Goal: Task Accomplishment & Management: Manage account settings

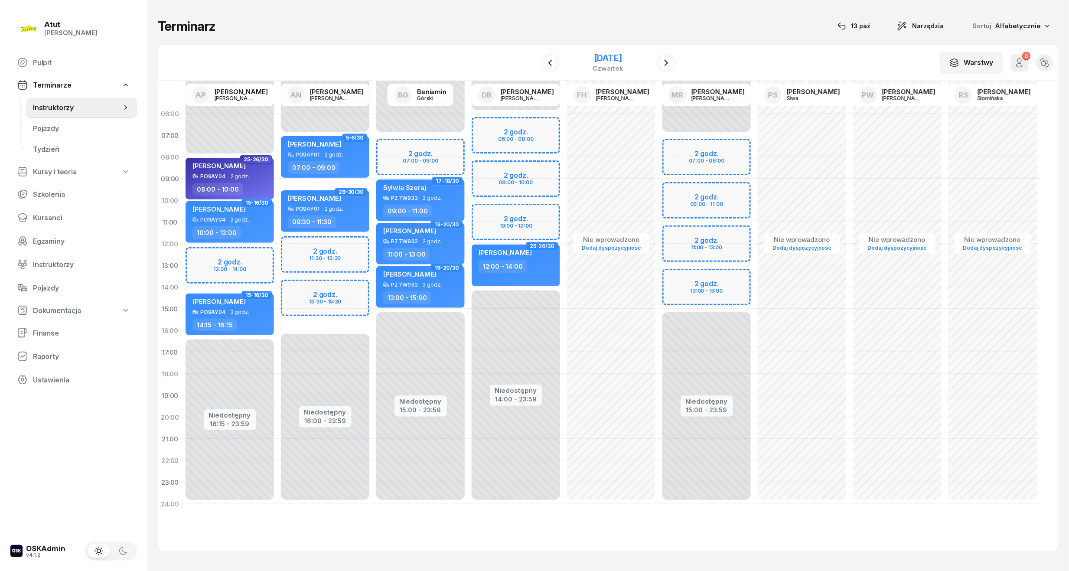
click at [624, 55] on div "[DATE]" at bounding box center [608, 58] width 31 height 9
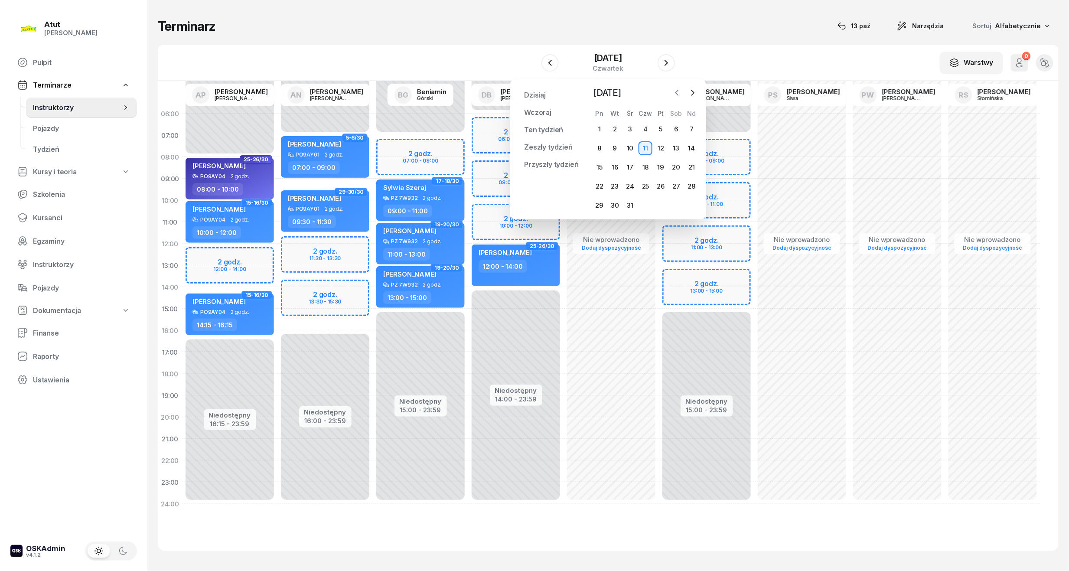
click at [675, 92] on icon "button" at bounding box center [677, 92] width 9 height 9
click at [595, 186] on div "20" at bounding box center [600, 186] width 14 height 14
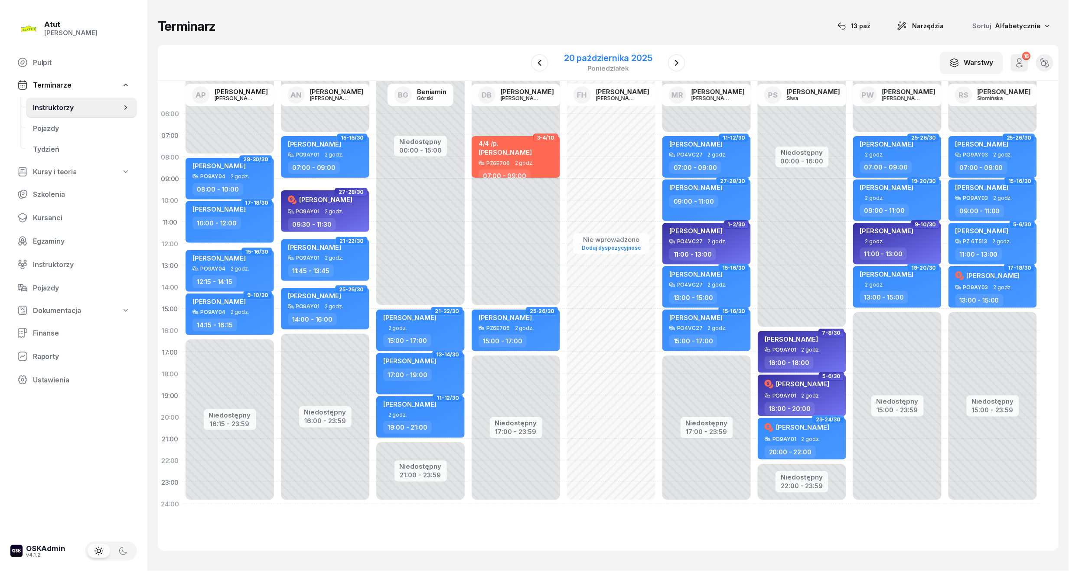
click at [604, 60] on div "20 października 2025" at bounding box center [608, 58] width 88 height 9
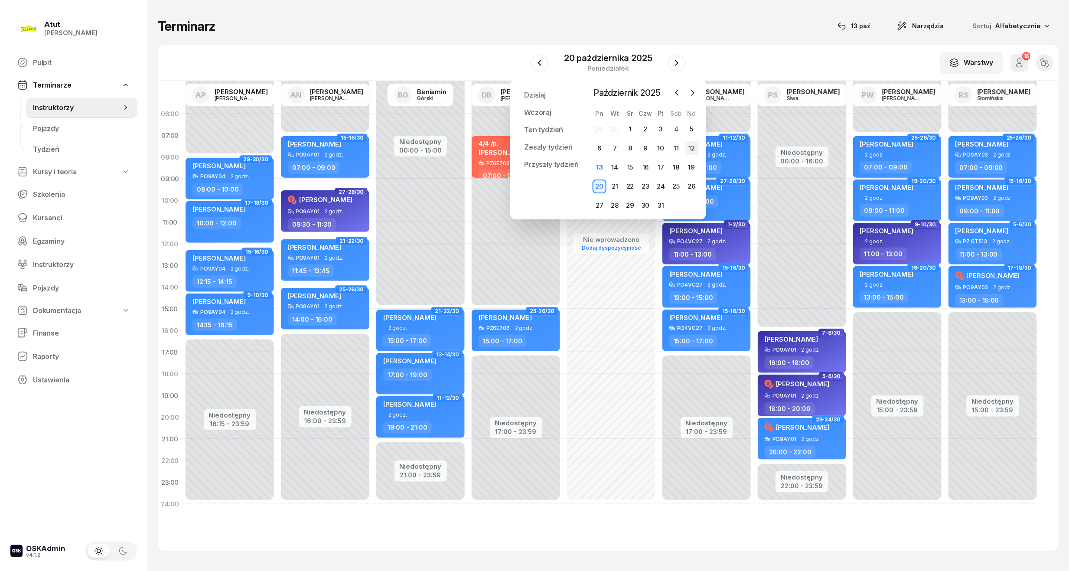
click at [691, 148] on div "12" at bounding box center [692, 148] width 14 height 14
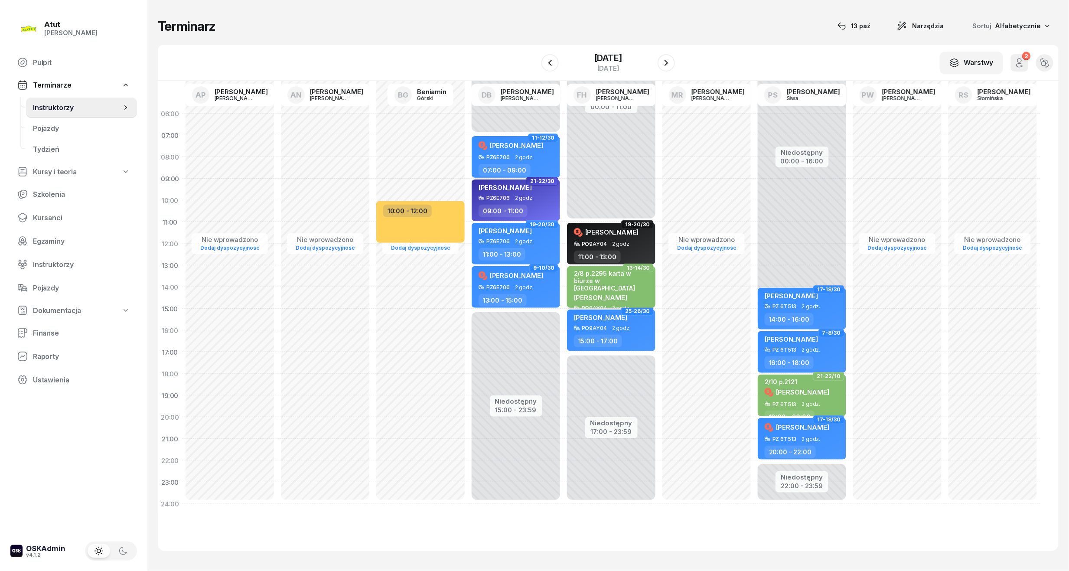
click at [594, 293] on div "[PERSON_NAME]" at bounding box center [612, 297] width 76 height 9
select select "13"
select select "15"
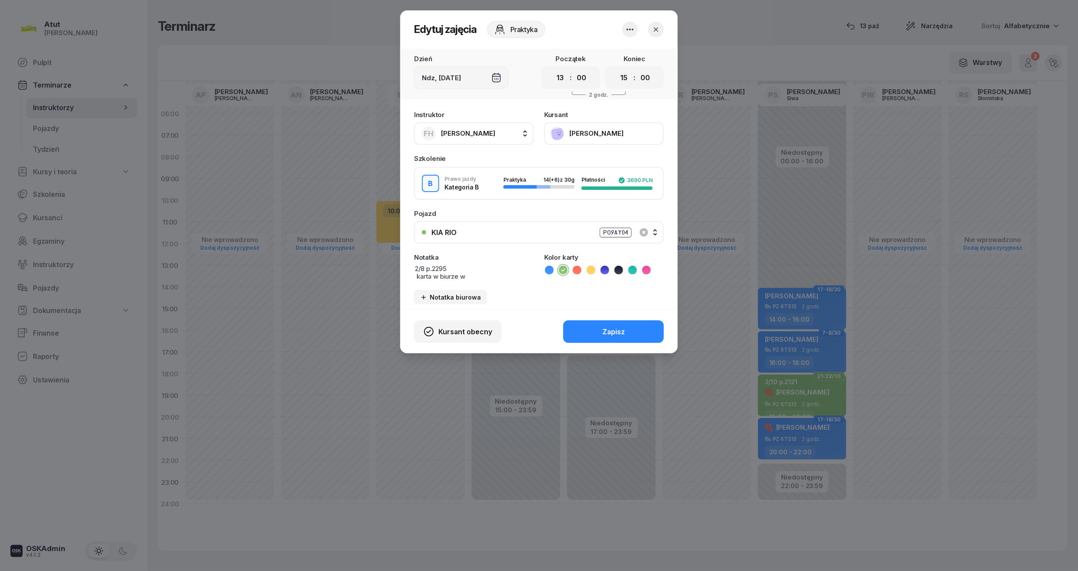
click at [581, 134] on button "[PERSON_NAME]" at bounding box center [604, 133] width 120 height 23
click at [569, 158] on div "Otwórz profil" at bounding box center [572, 162] width 42 height 8
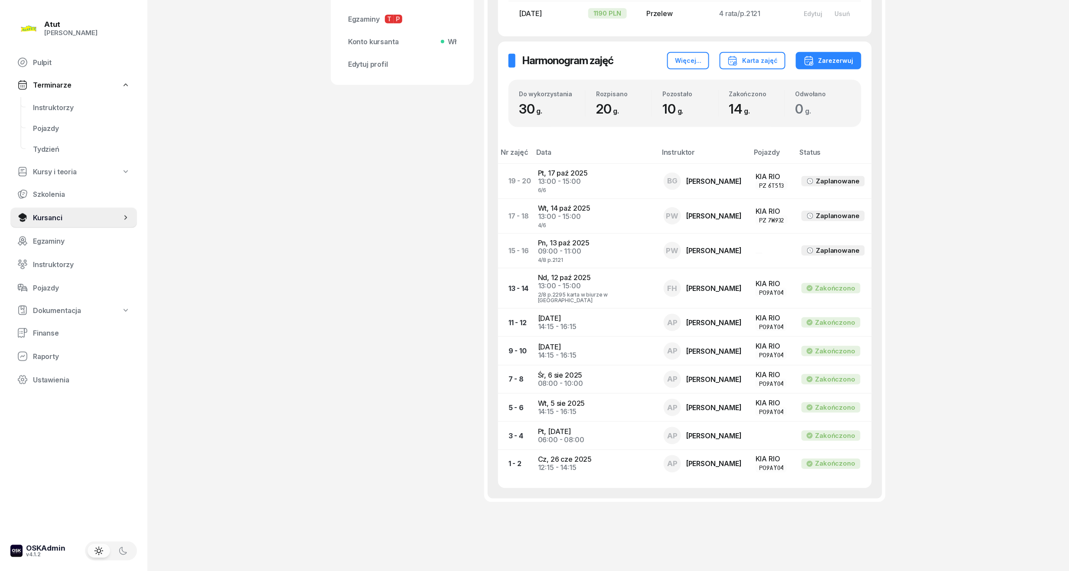
scroll to position [58, 0]
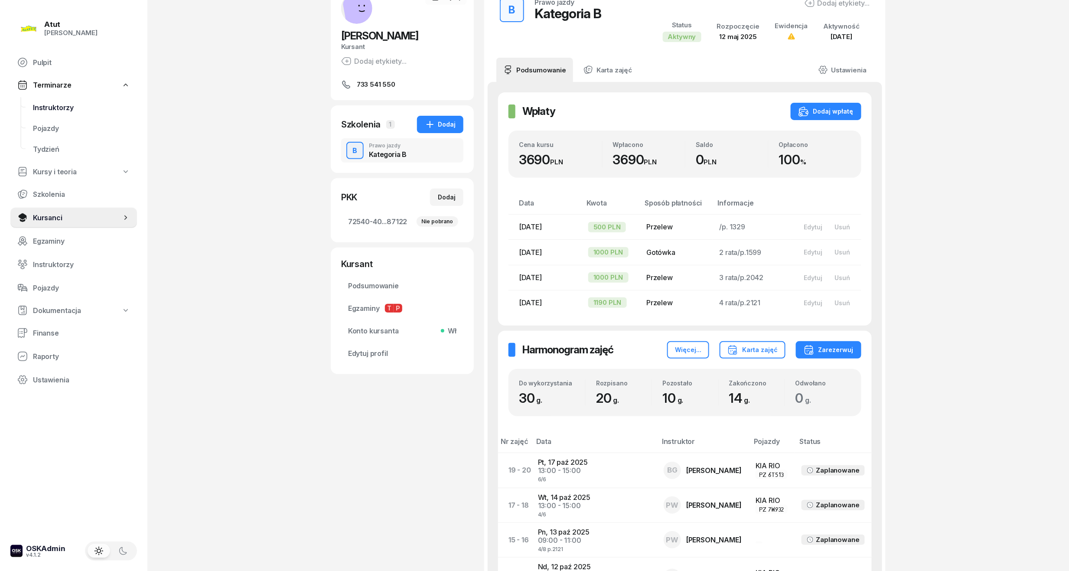
click at [61, 106] on span "Instruktorzy" at bounding box center [81, 108] width 97 height 8
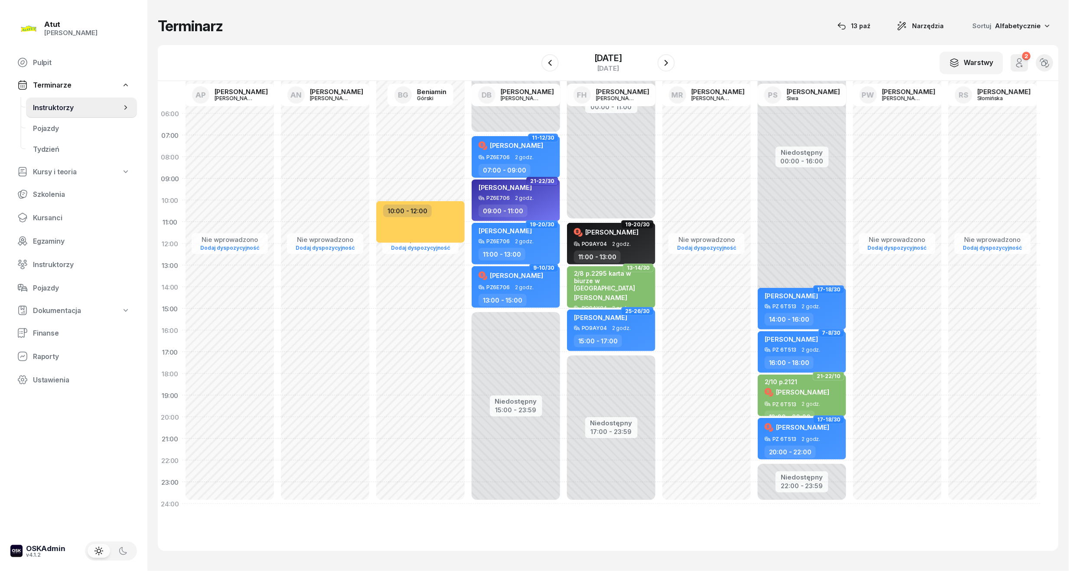
click at [42, 106] on span "Instruktorzy" at bounding box center [77, 108] width 88 height 8
click at [672, 60] on icon "button" at bounding box center [666, 63] width 10 height 10
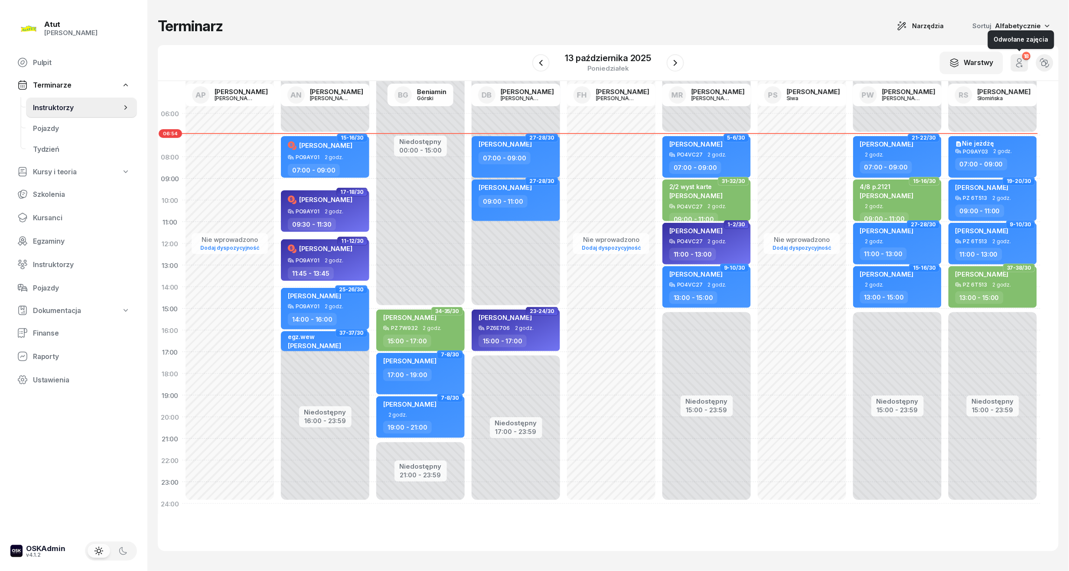
click at [1022, 66] on icon "button" at bounding box center [1021, 65] width 1 height 1
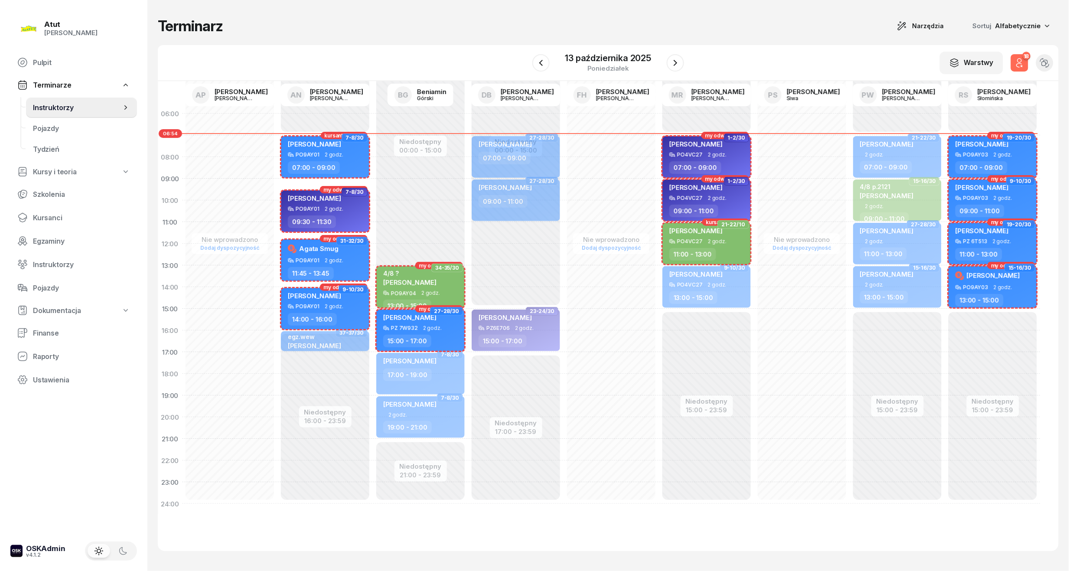
click at [1022, 66] on icon "button" at bounding box center [1021, 65] width 1 height 1
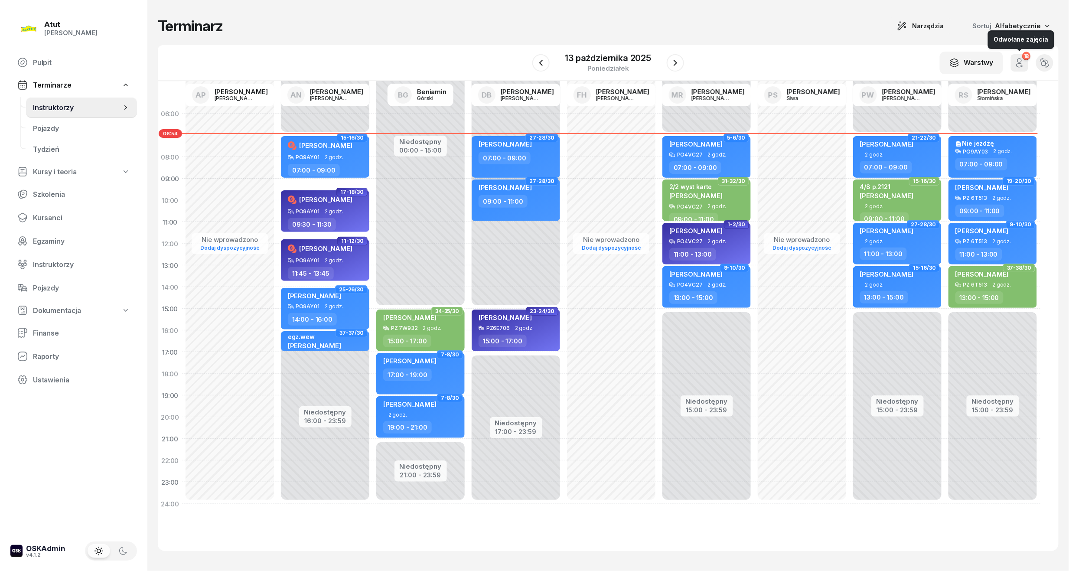
click at [1017, 64] on icon "button" at bounding box center [1019, 65] width 5 height 4
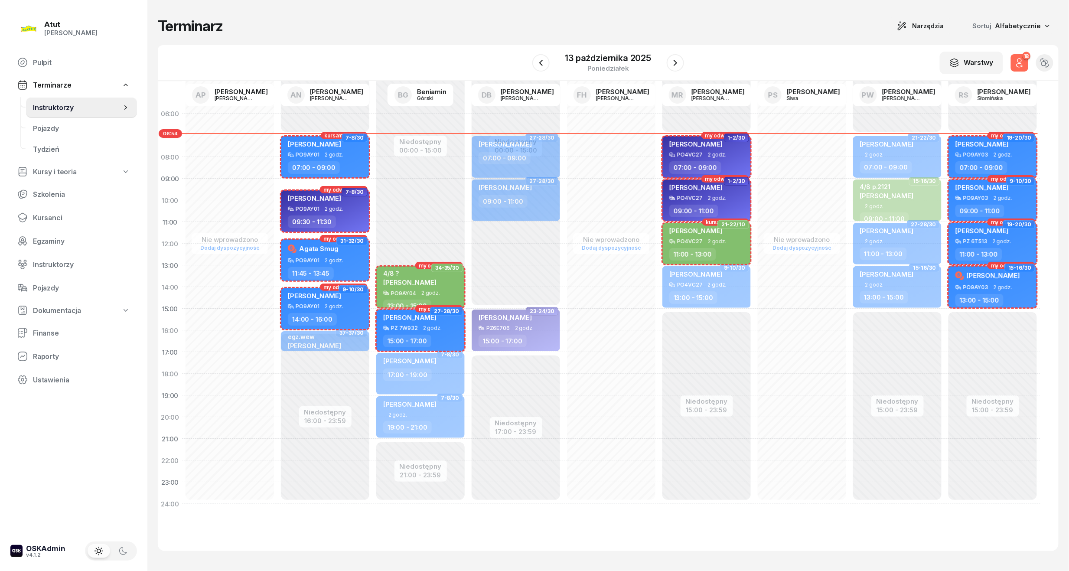
click at [1018, 63] on icon "button" at bounding box center [1020, 63] width 10 height 10
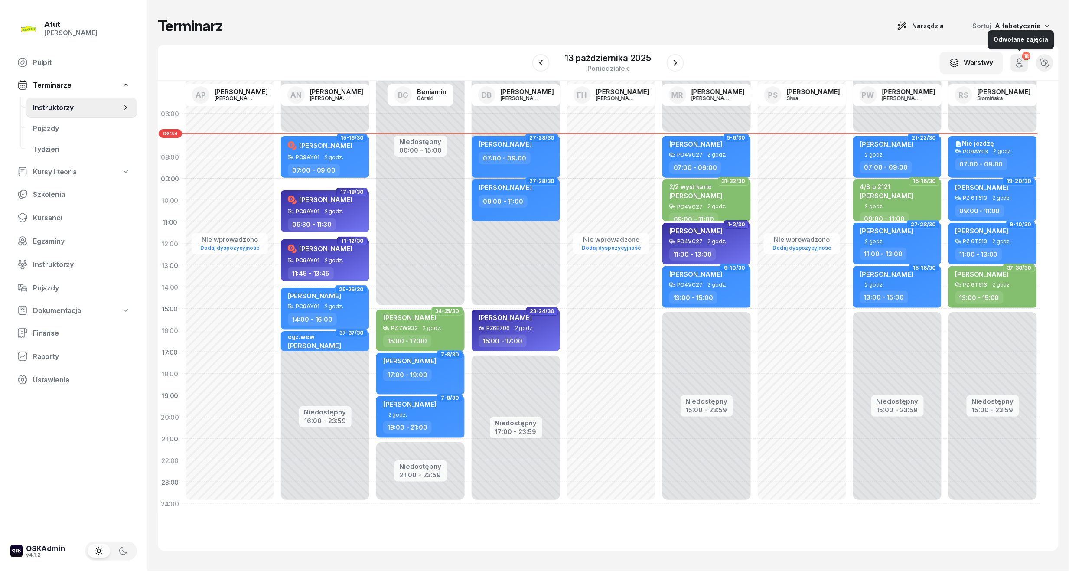
click at [1018, 63] on icon "button" at bounding box center [1019, 65] width 5 height 4
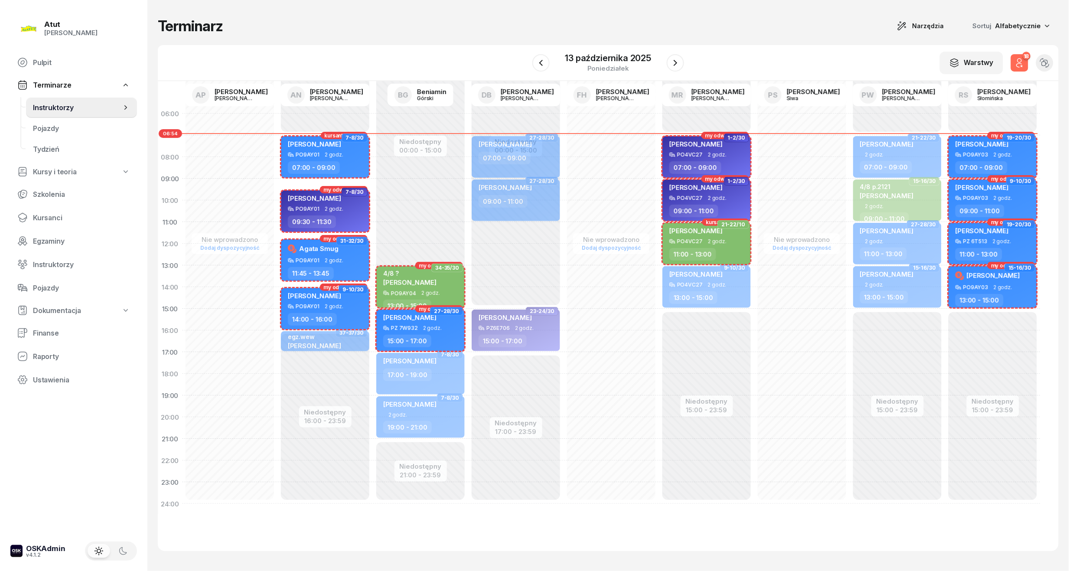
click at [1018, 63] on icon "button" at bounding box center [1019, 65] width 5 height 4
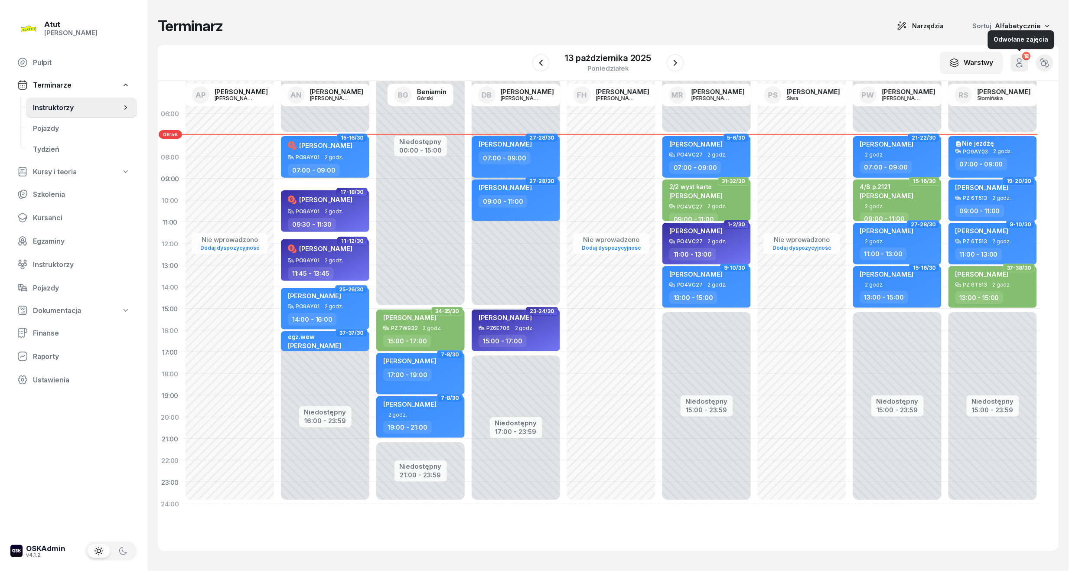
click at [1016, 65] on icon "button" at bounding box center [1020, 63] width 10 height 10
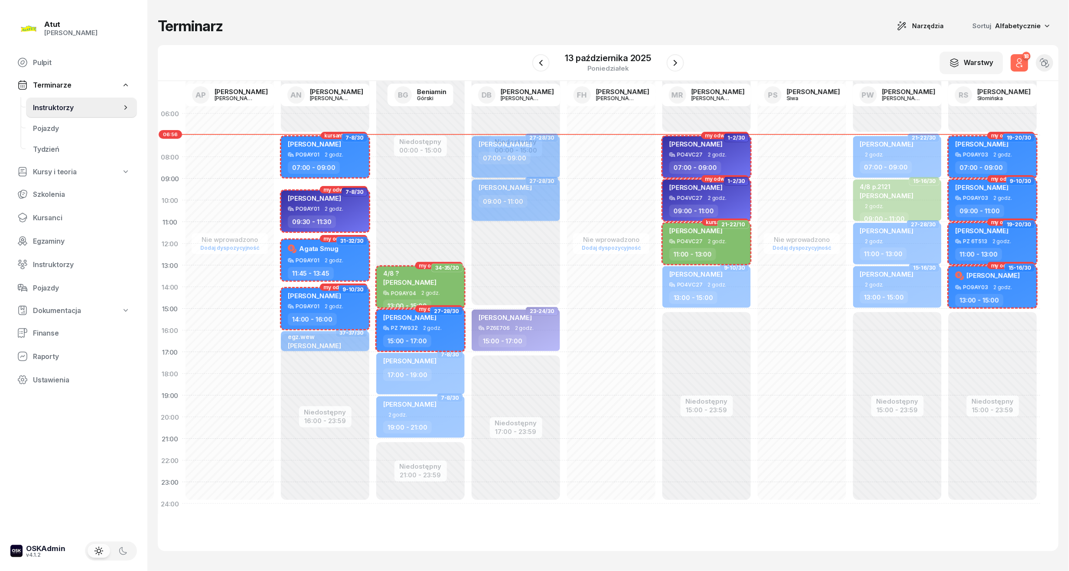
click at [1016, 65] on icon "button" at bounding box center [1020, 63] width 10 height 10
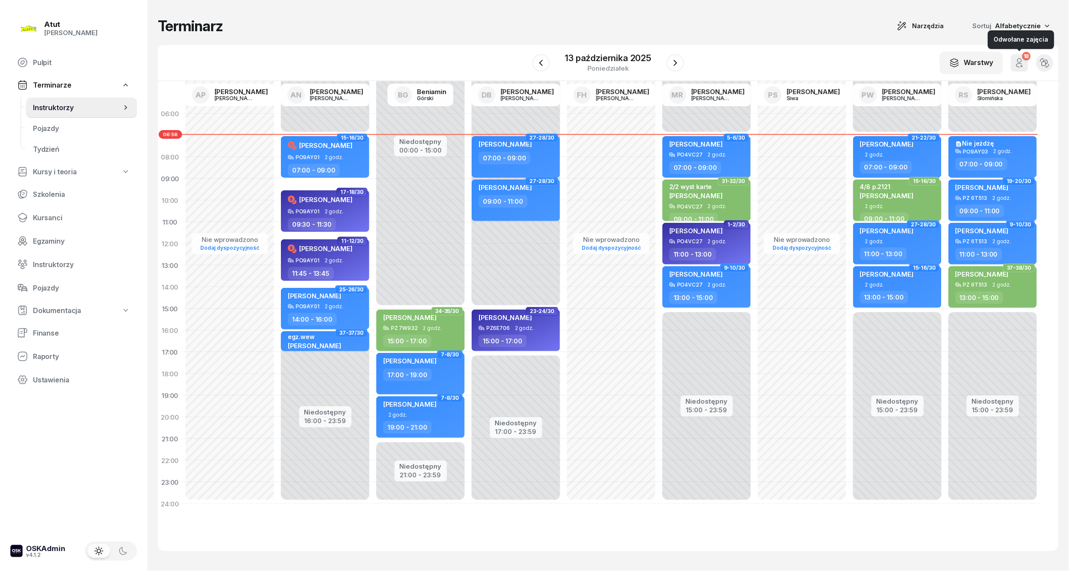
click at [1016, 65] on icon "button" at bounding box center [1020, 63] width 10 height 10
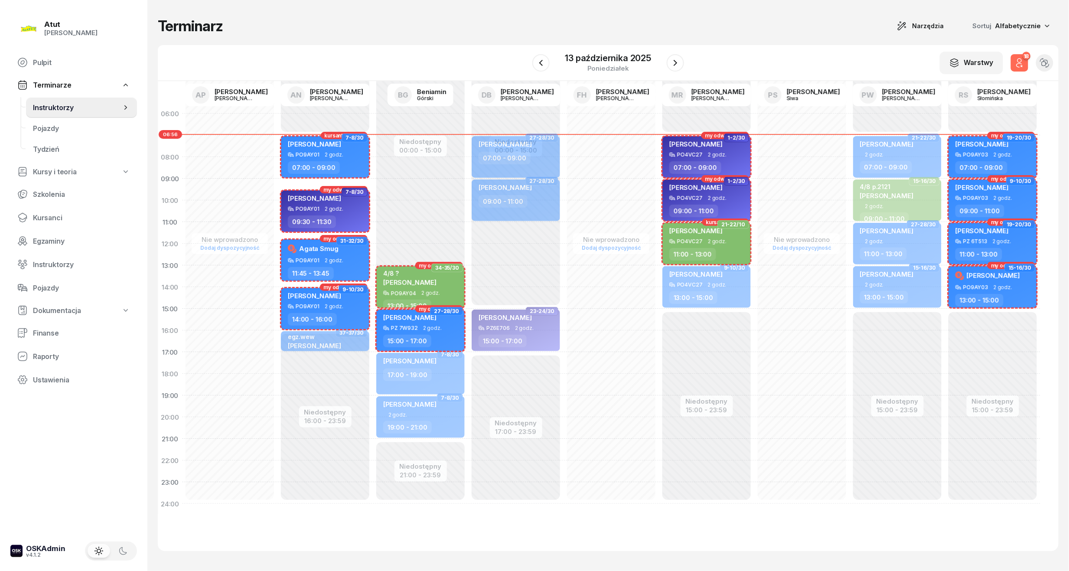
click at [1016, 65] on icon "button" at bounding box center [1020, 63] width 10 height 10
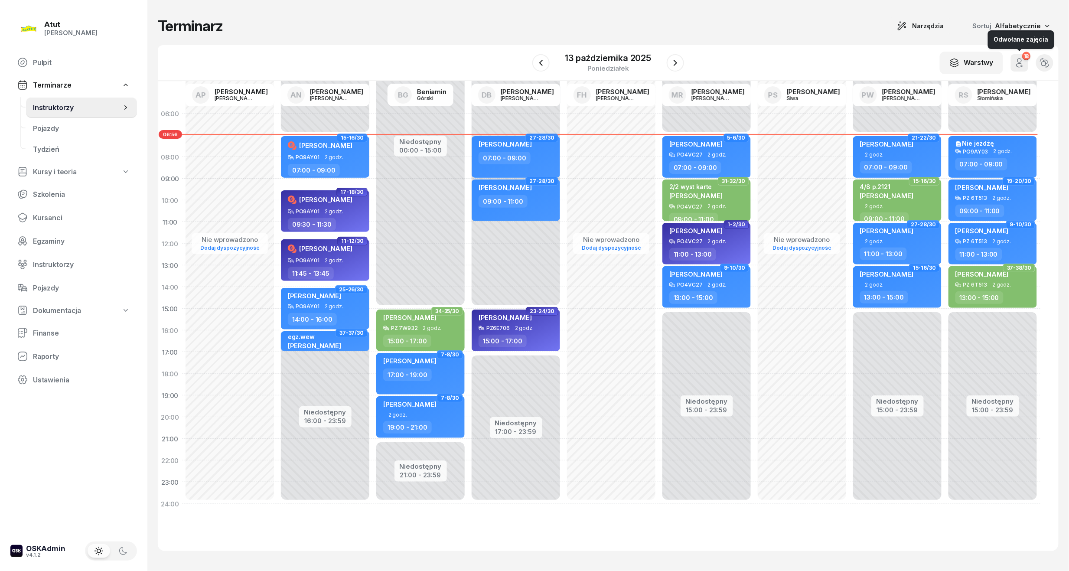
click at [1016, 65] on icon "button" at bounding box center [1020, 63] width 10 height 10
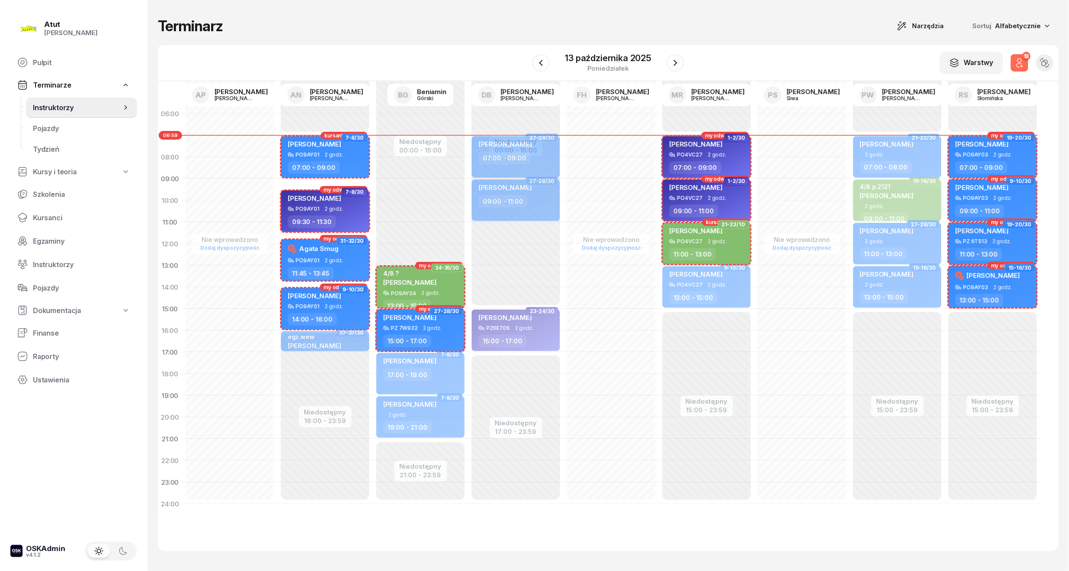
click at [1016, 65] on icon "button" at bounding box center [1020, 63] width 10 height 10
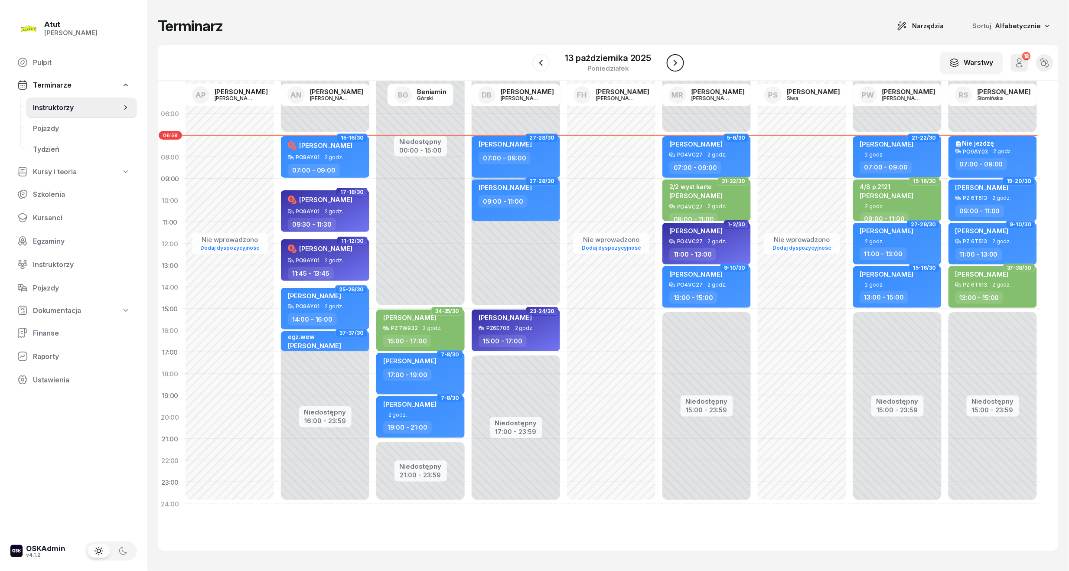
click at [679, 64] on icon "button" at bounding box center [675, 63] width 10 height 10
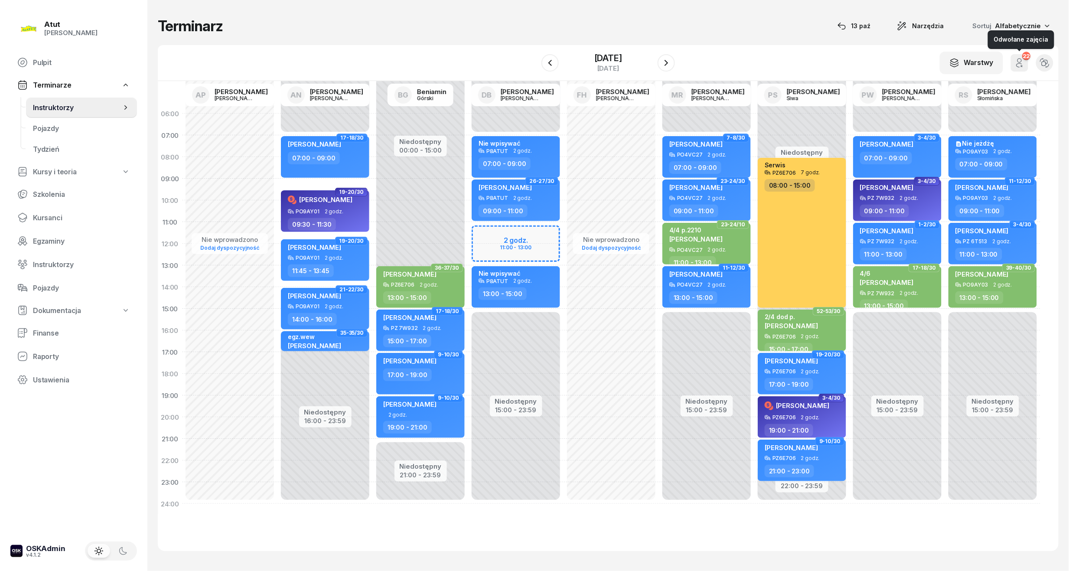
click at [1020, 65] on icon "button" at bounding box center [1020, 63] width 10 height 10
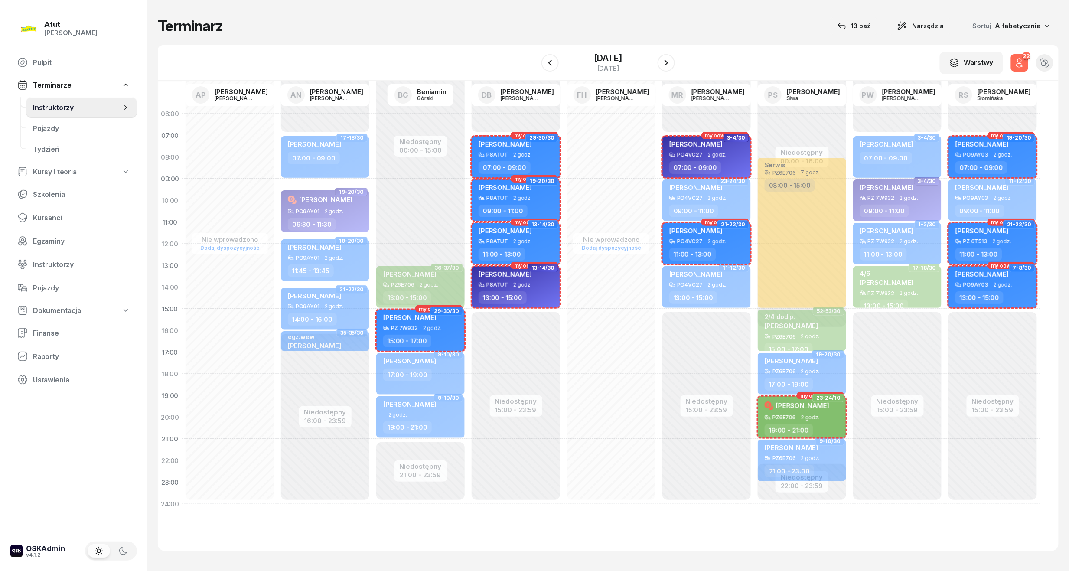
click at [1020, 65] on icon "button" at bounding box center [1020, 63] width 10 height 10
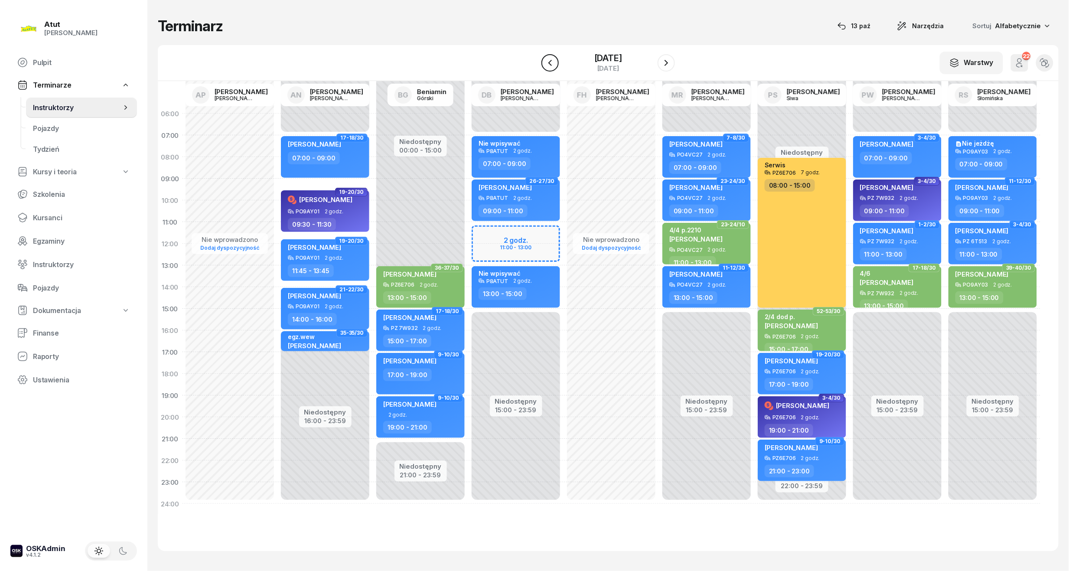
click at [548, 61] on icon "button" at bounding box center [549, 62] width 3 height 6
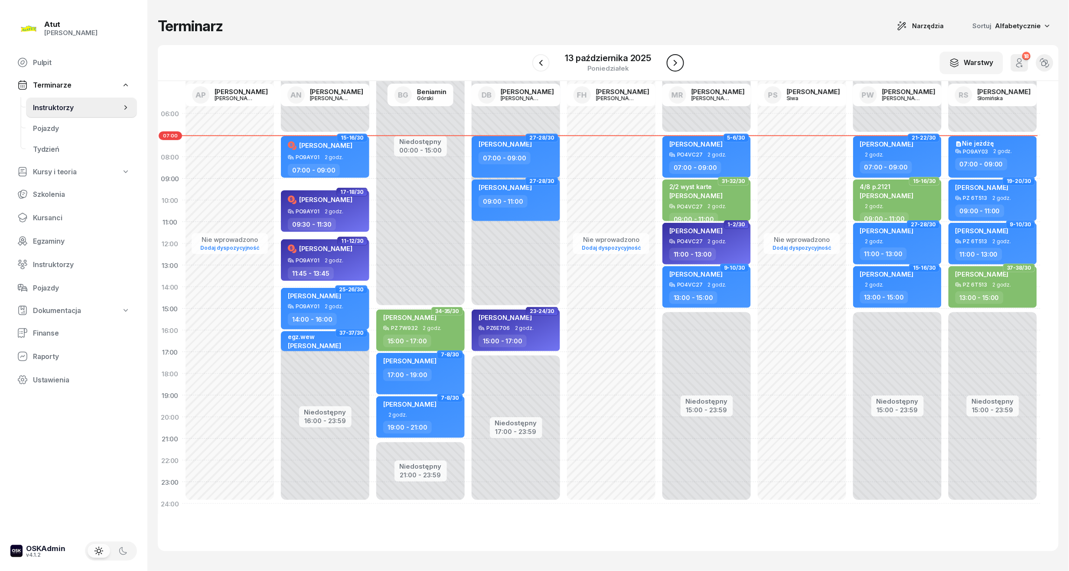
click at [677, 62] on icon "button" at bounding box center [675, 63] width 10 height 10
